Goal: Task Accomplishment & Management: Complete application form

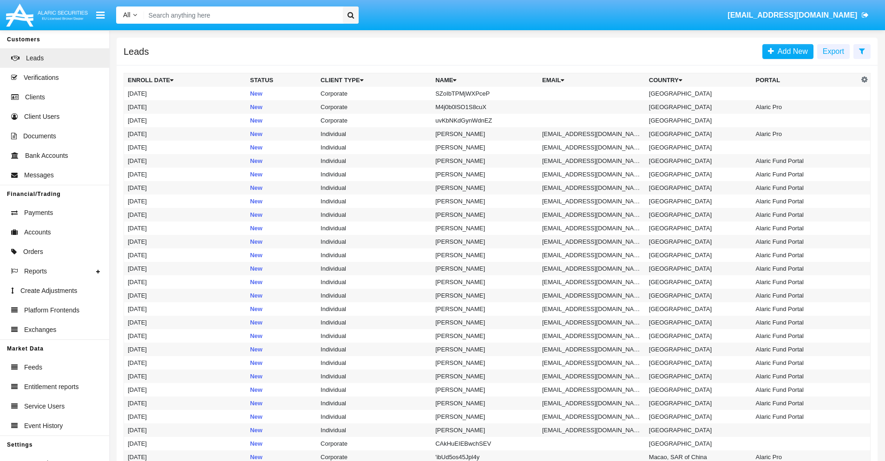
click at [862, 51] on icon at bounding box center [862, 50] width 6 height 7
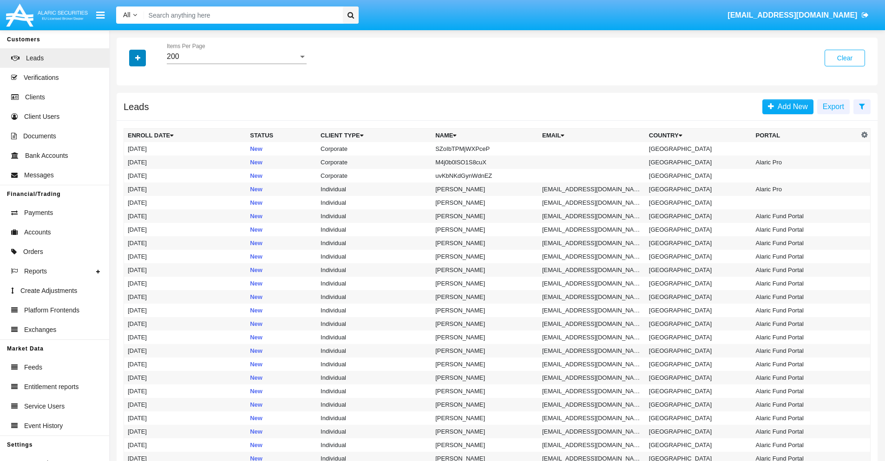
click at [137, 58] on icon "button" at bounding box center [137, 58] width 5 height 7
click at [145, 104] on span "Name" at bounding box center [145, 103] width 20 height 11
click at [128, 108] on input "Name" at bounding box center [127, 108] width 0 height 0
checkbox input "true"
click at [137, 58] on icon "button" at bounding box center [137, 58] width 5 height 7
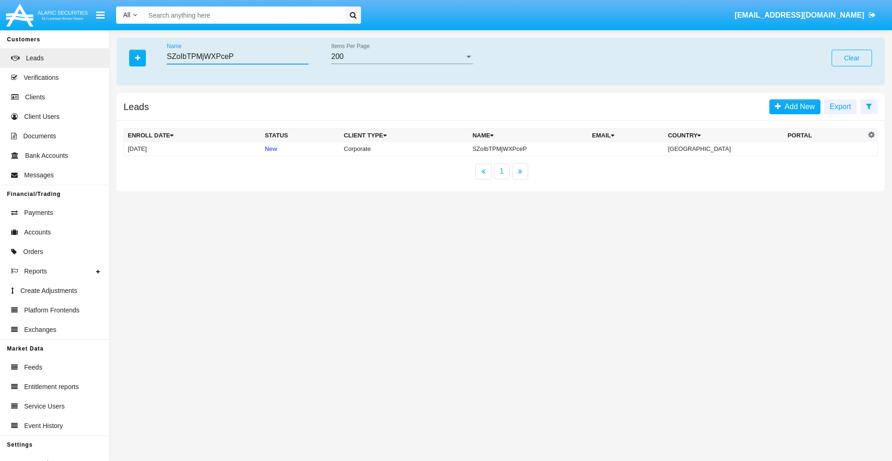
type input "SZoIbTPMjWXPceP"
click at [536, 149] on td "SZoIbTPMjWXPceP" at bounding box center [528, 149] width 119 height 14
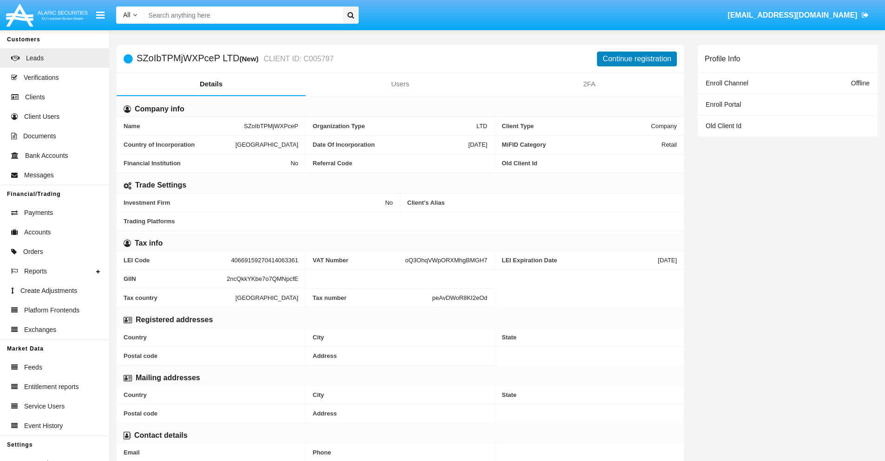
click at [637, 59] on button "Continue registration" at bounding box center [637, 59] width 80 height 15
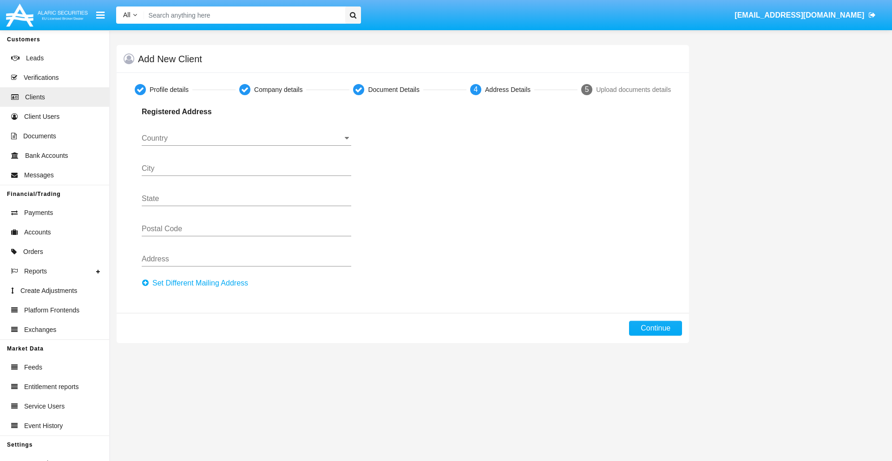
click at [197, 283] on button "Set Different Mailing Address" at bounding box center [198, 283] width 112 height 15
click at [655, 328] on button "Continue" at bounding box center [655, 328] width 53 height 15
click at [197, 283] on button "Set Different Mailing Address" at bounding box center [198, 283] width 112 height 15
click at [179, 282] on button "Add mailing address" at bounding box center [179, 282] width 74 height 12
